Goal: Information Seeking & Learning: Check status

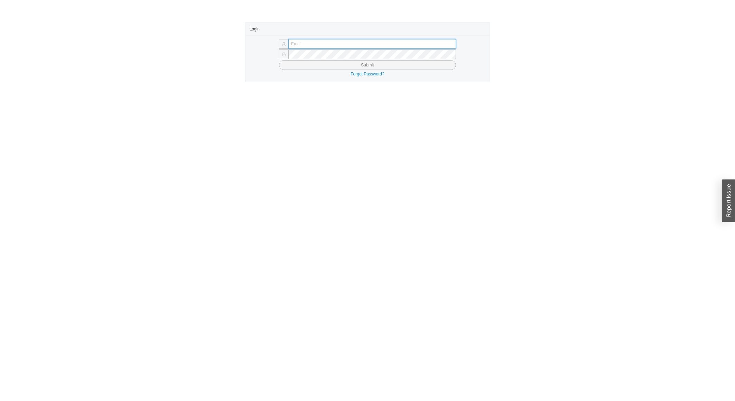
click at [327, 43] on input "text" at bounding box center [372, 44] width 168 height 10
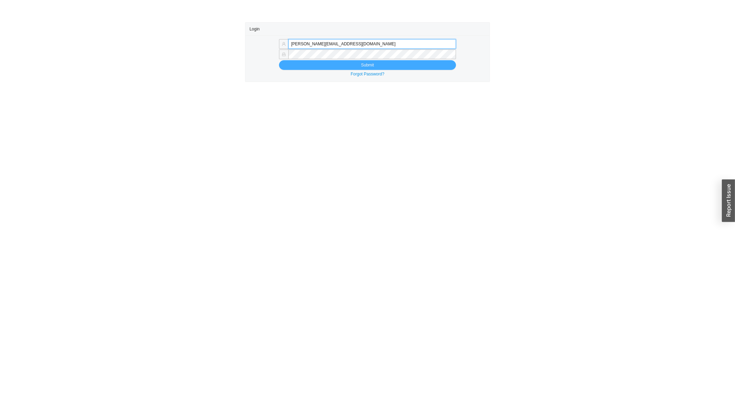
type input "[PERSON_NAME][EMAIL_ADDRESS][DOMAIN_NAME]"
click at [314, 67] on button "Submit" at bounding box center [367, 65] width 177 height 10
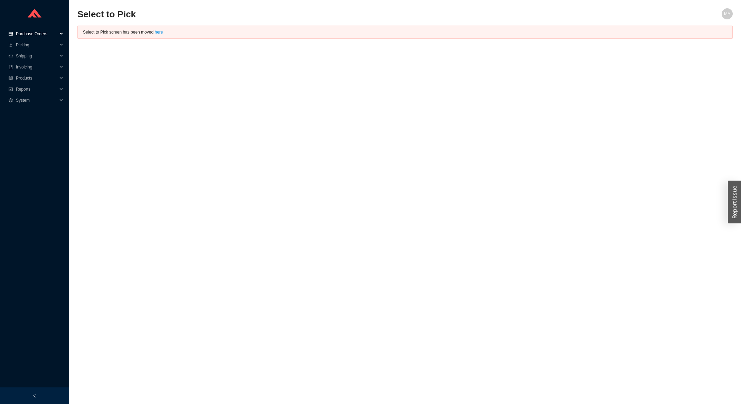
click at [27, 33] on span "Purchase Orders" at bounding box center [36, 33] width 41 height 11
click at [24, 43] on link "Search" at bounding box center [23, 45] width 13 height 5
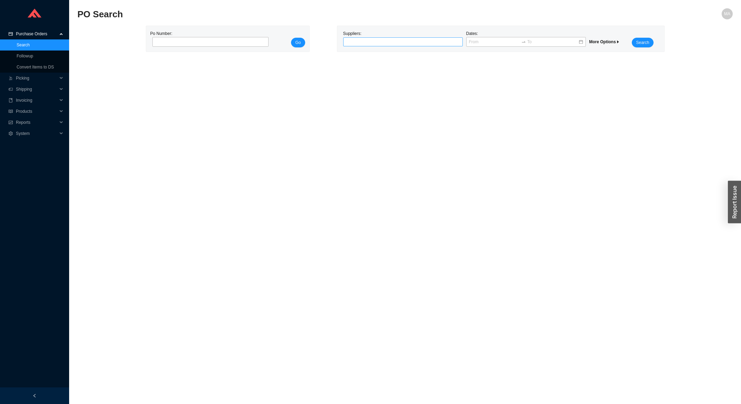
click at [348, 39] on div at bounding box center [400, 41] width 111 height 7
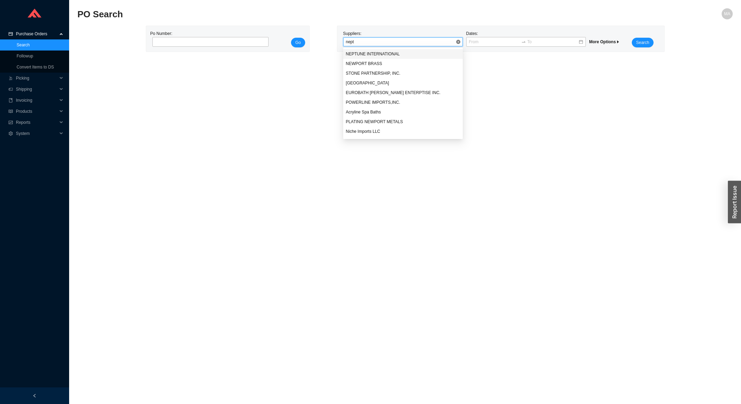
type input "neptu"
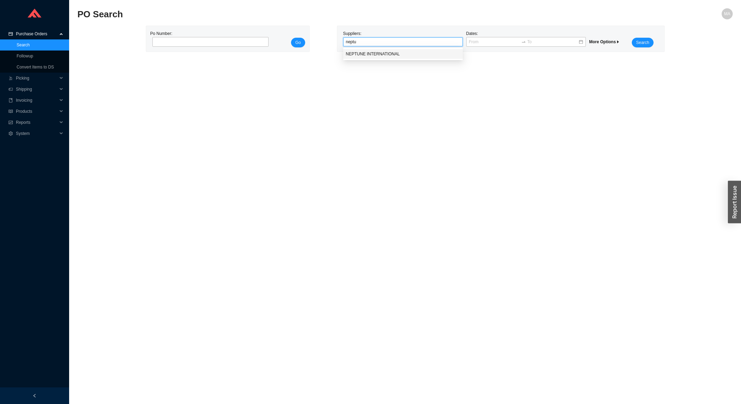
click at [373, 53] on div "NEPTUNE INTERNATIONAL" at bounding box center [403, 54] width 114 height 6
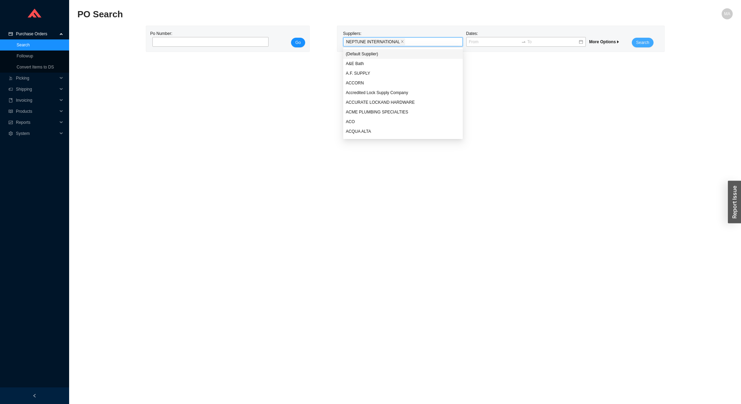
click at [642, 47] on button "Search" at bounding box center [642, 43] width 21 height 10
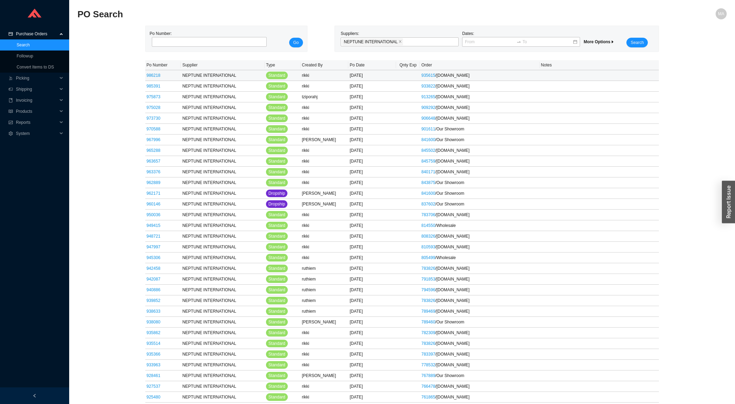
click at [155, 76] on link "986218" at bounding box center [154, 75] width 14 height 5
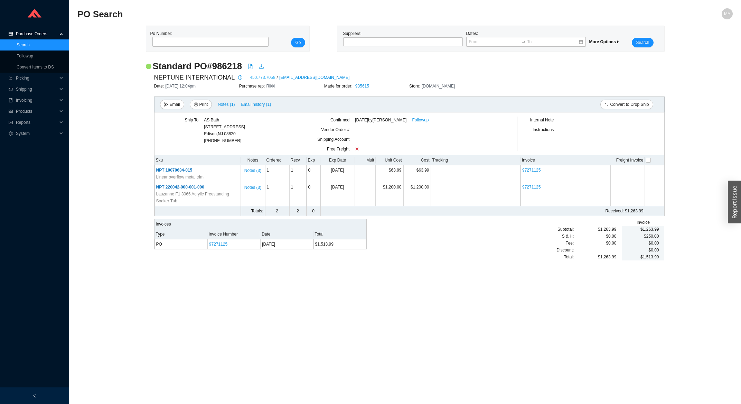
click at [262, 77] on link "450.773.7058" at bounding box center [262, 77] width 25 height 7
